Goal: Information Seeking & Learning: Understand process/instructions

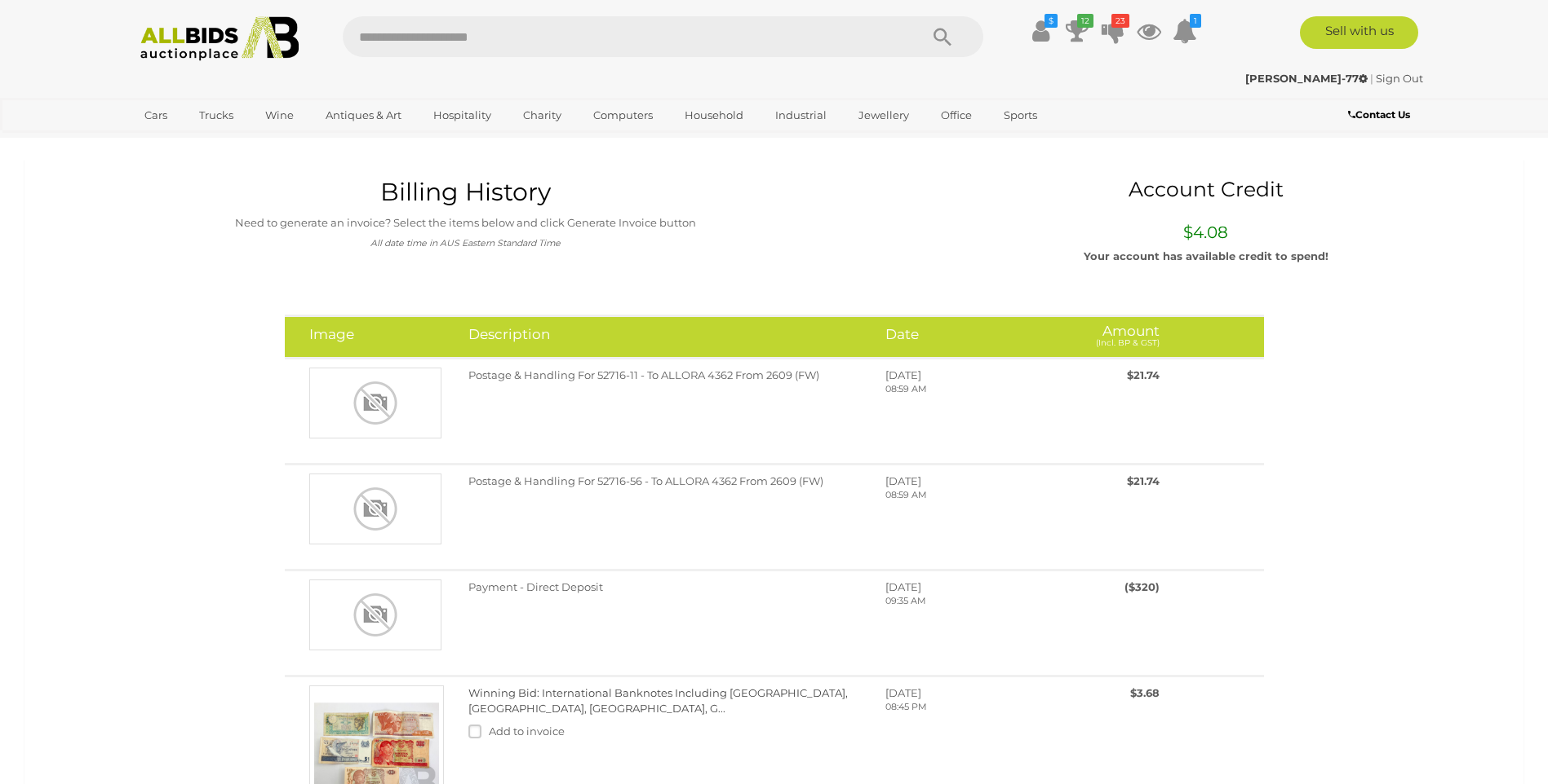
click at [269, 36] on img at bounding box center [219, 38] width 177 height 45
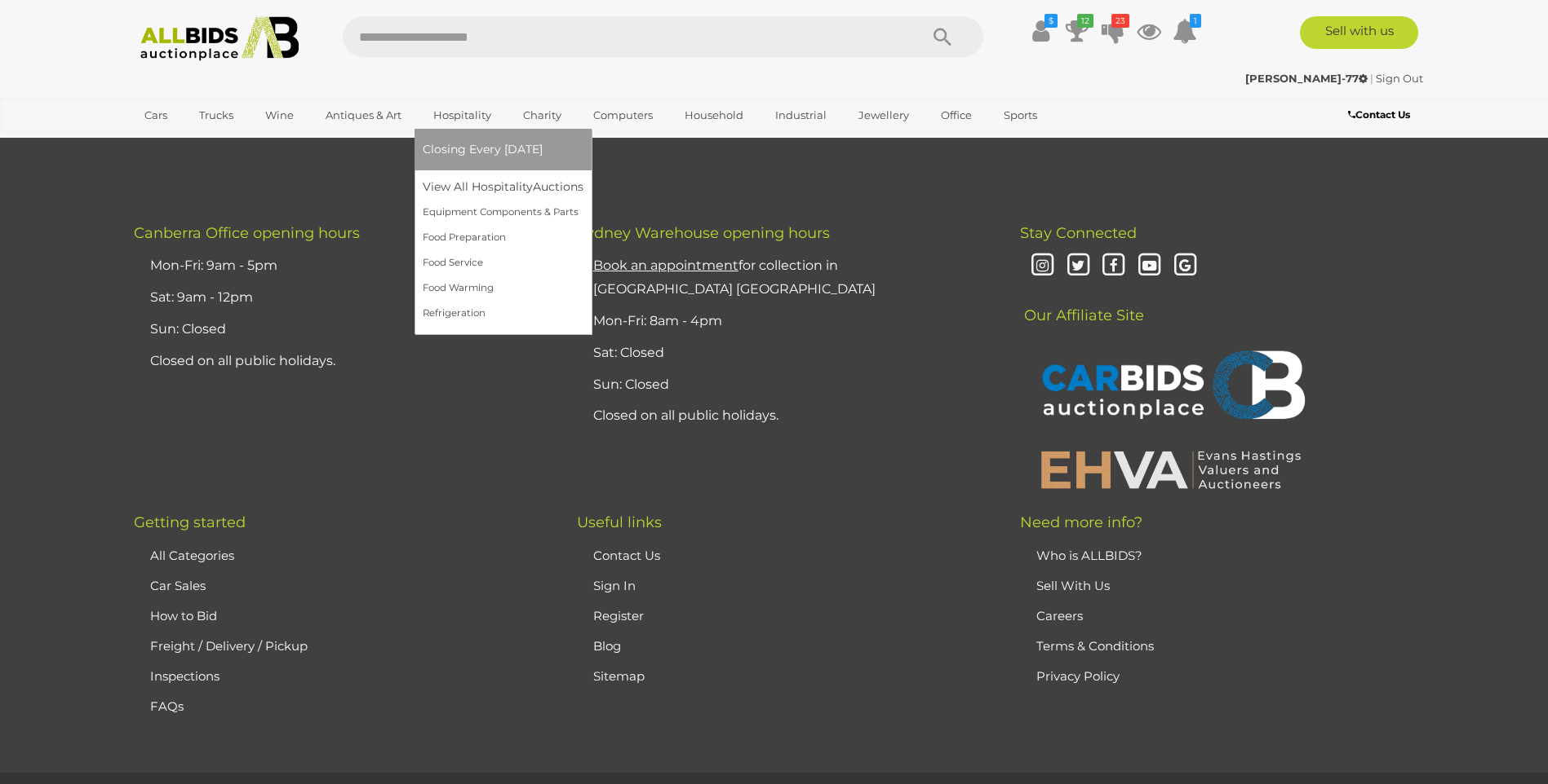
scroll to position [4240, 0]
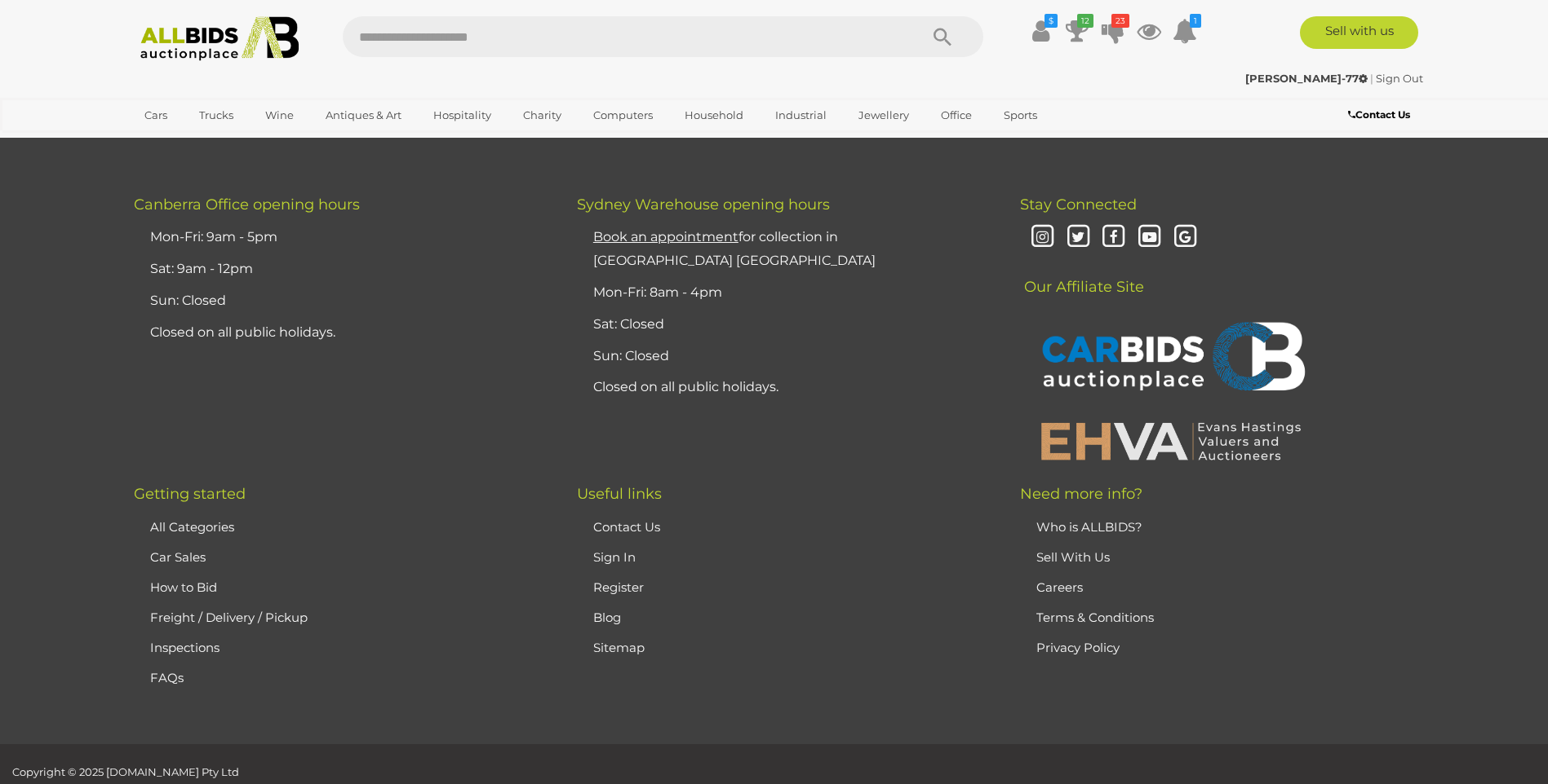
click at [198, 610] on link "Freight / Delivery / Pickup" at bounding box center [229, 618] width 158 height 16
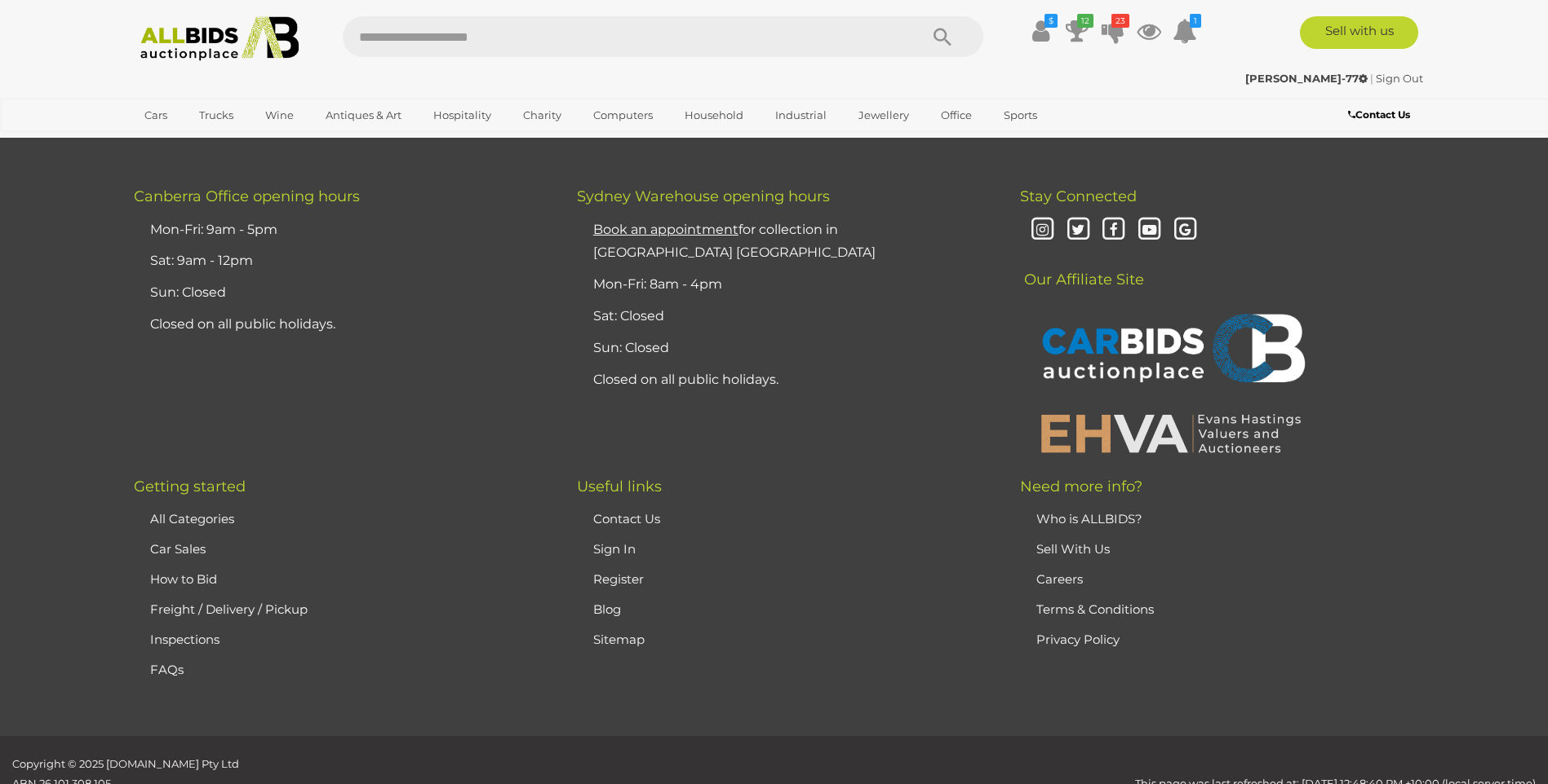
scroll to position [815, 0]
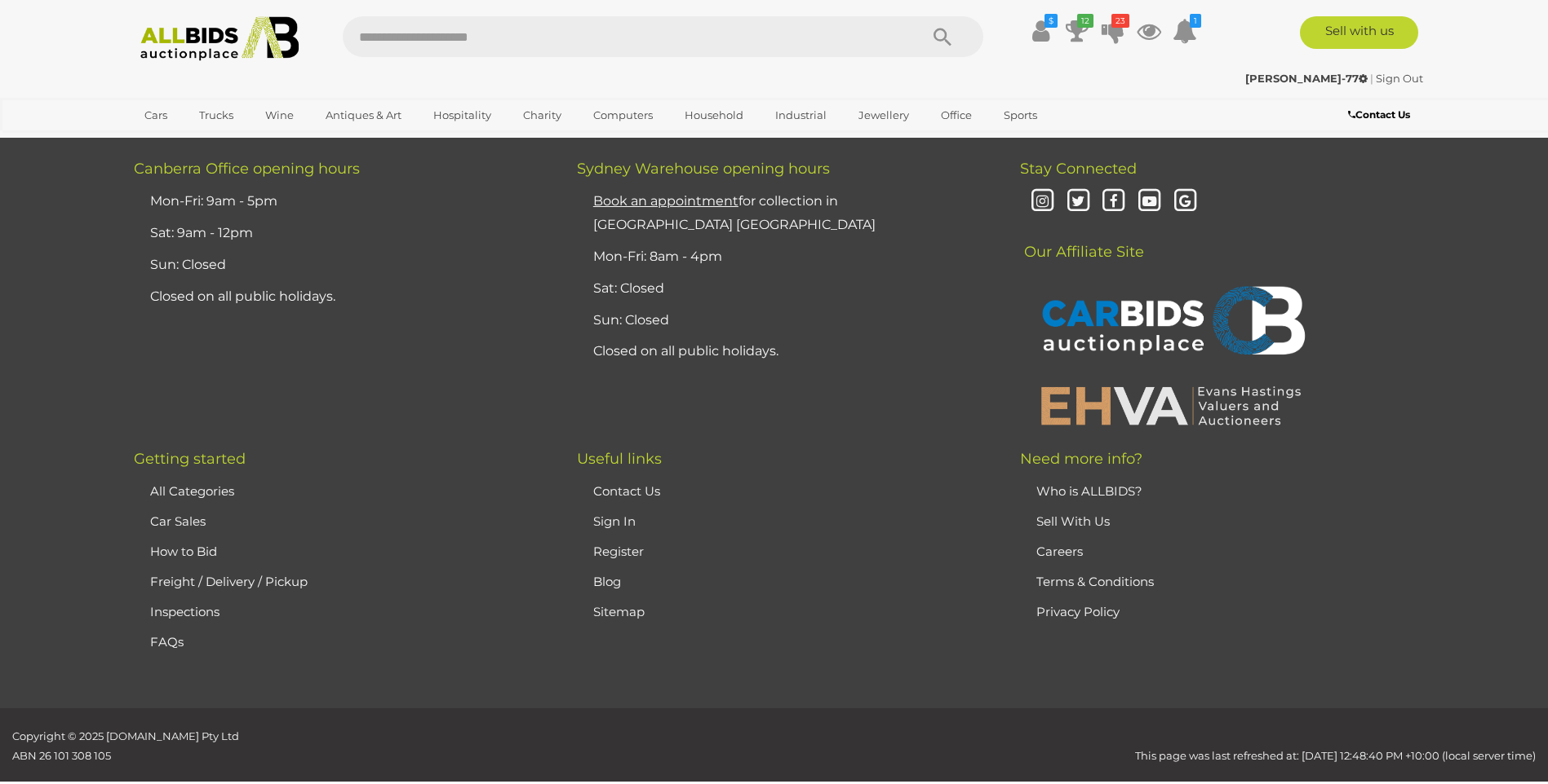
click at [212, 615] on link "Inspections" at bounding box center [184, 612] width 69 height 16
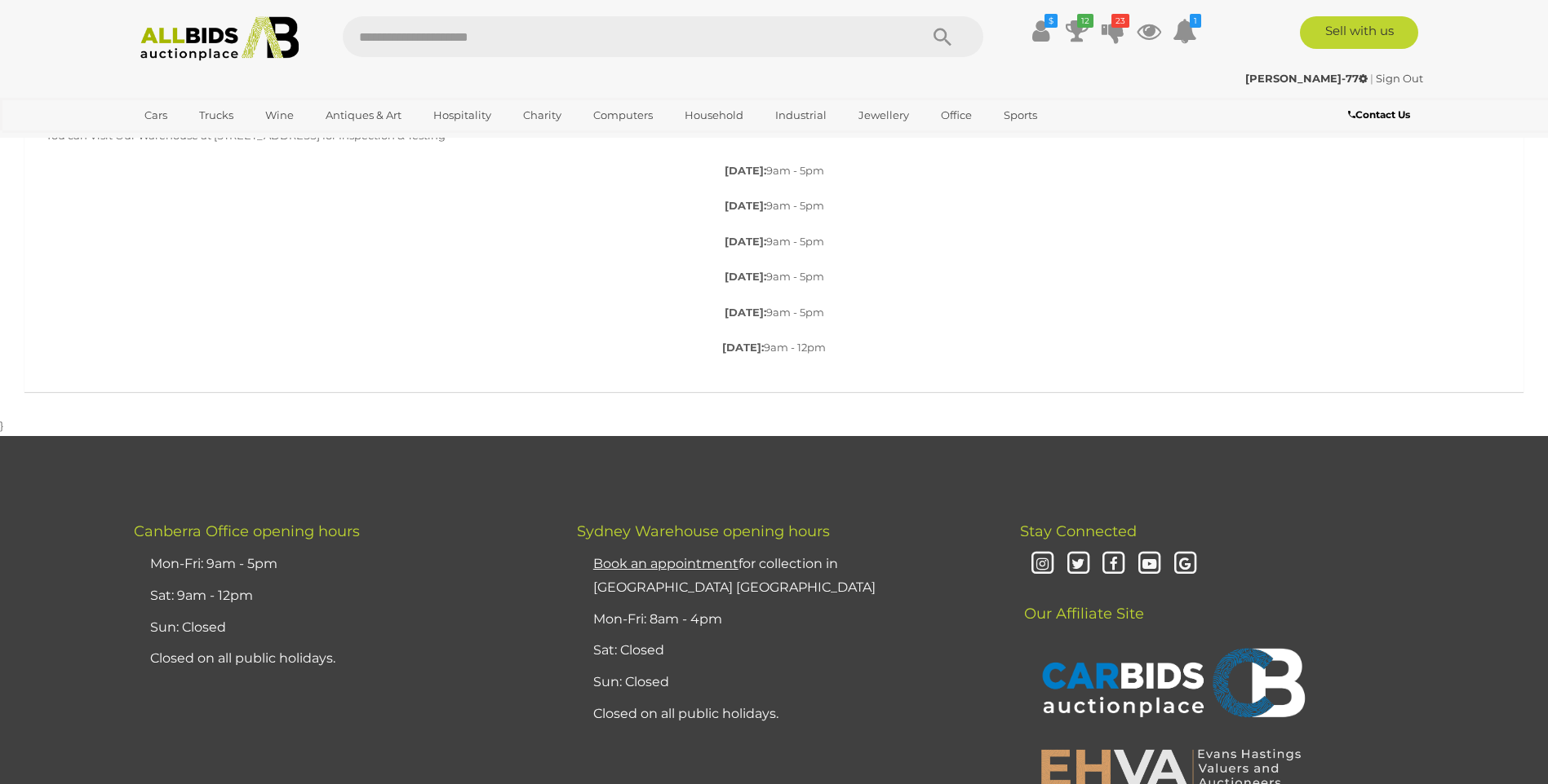
scroll to position [464, 0]
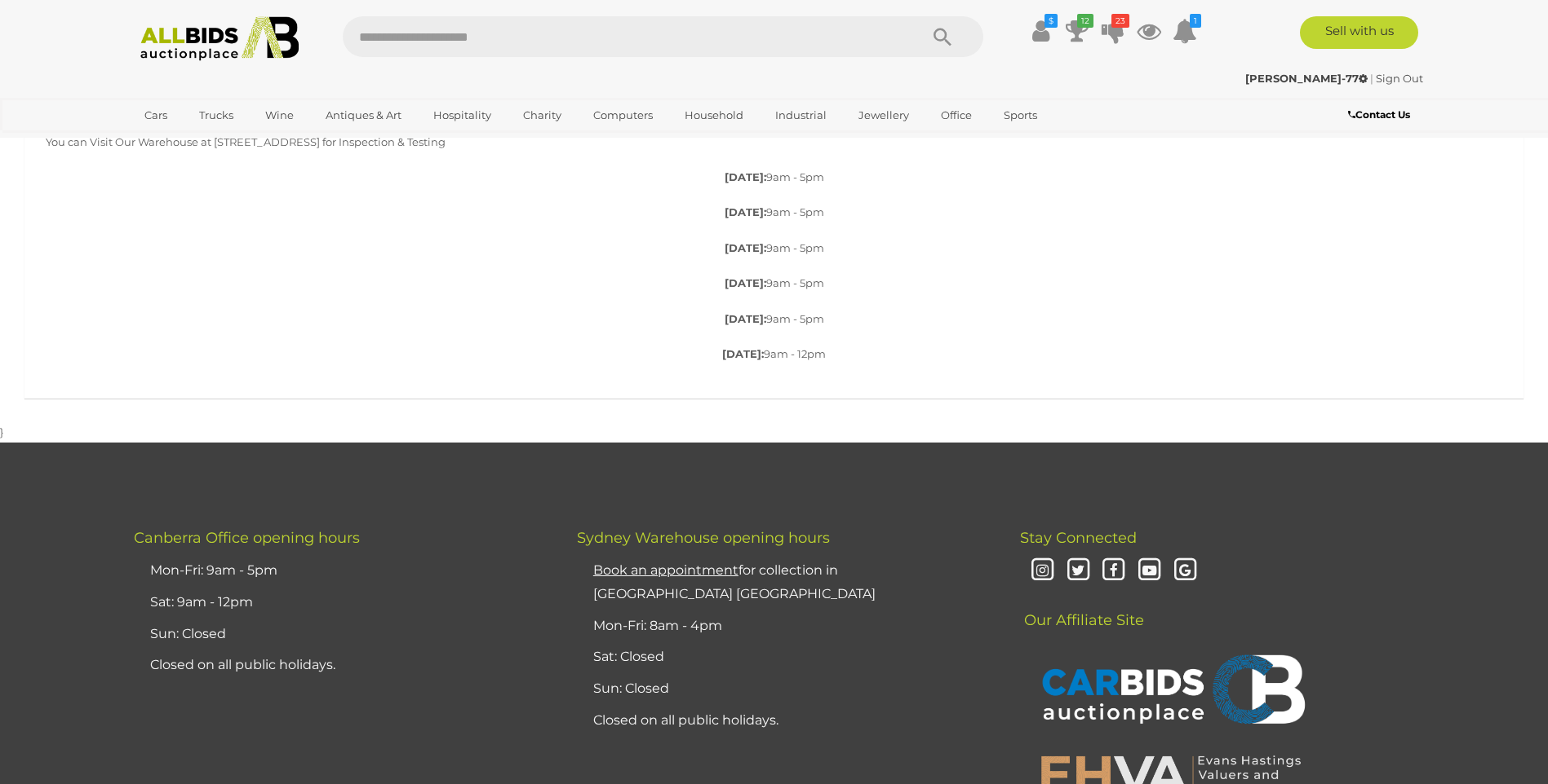
click at [662, 571] on u "Book an appointment" at bounding box center [665, 570] width 145 height 16
